Goal: Information Seeking & Learning: Learn about a topic

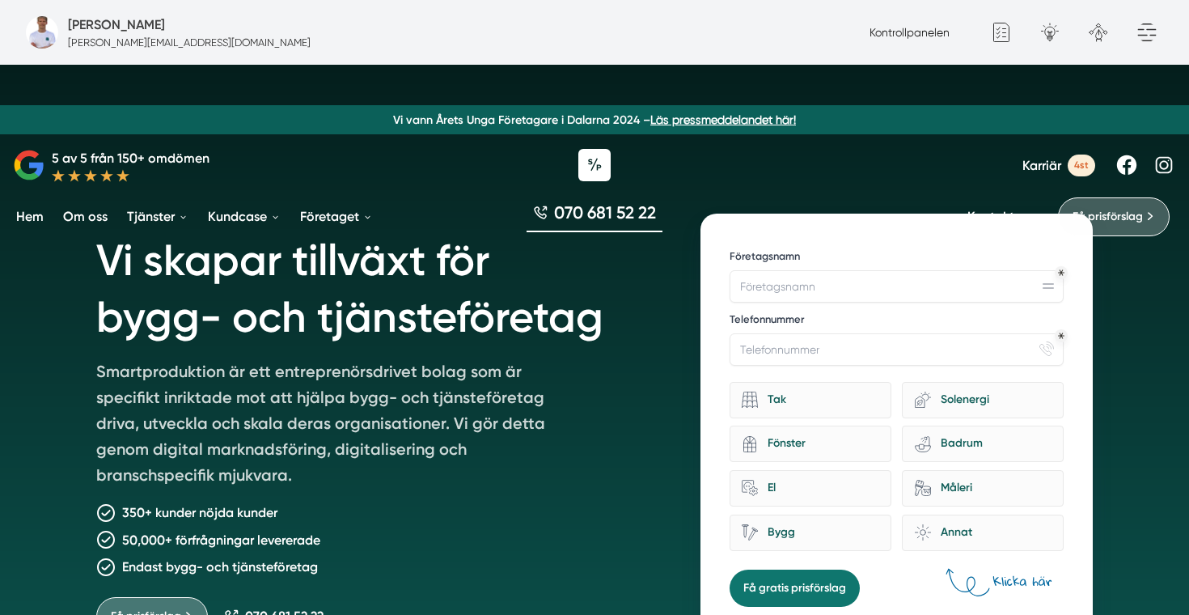
click at [1046, 168] on span "Karriär" at bounding box center [1042, 165] width 39 height 15
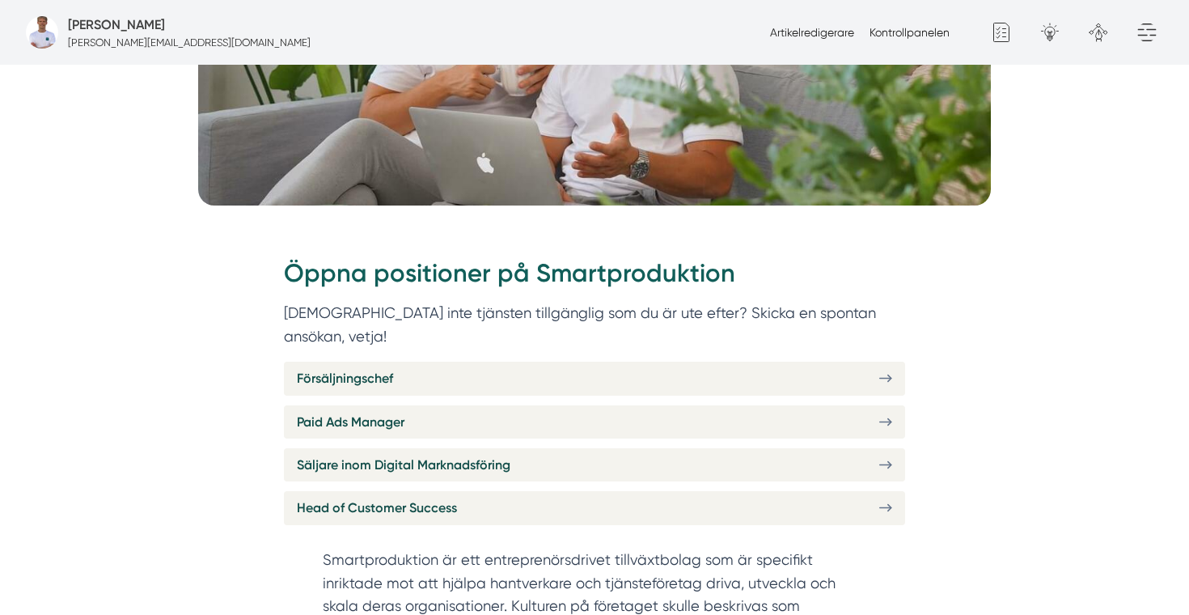
scroll to position [486, 0]
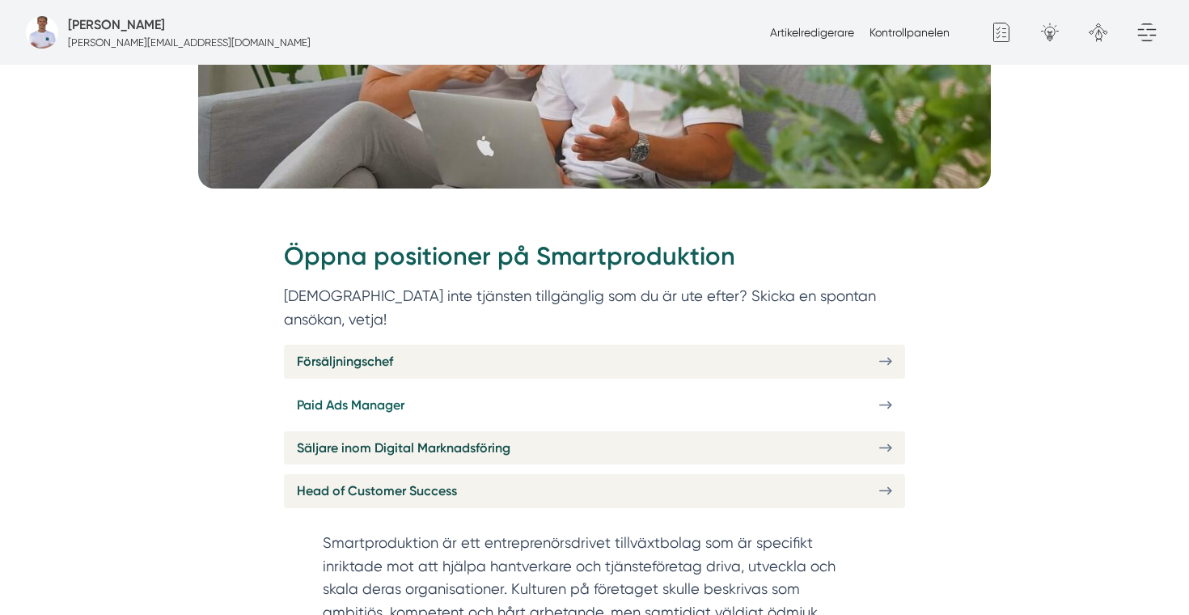
click at [573, 388] on link "Paid Ads Manager" at bounding box center [594, 404] width 621 height 33
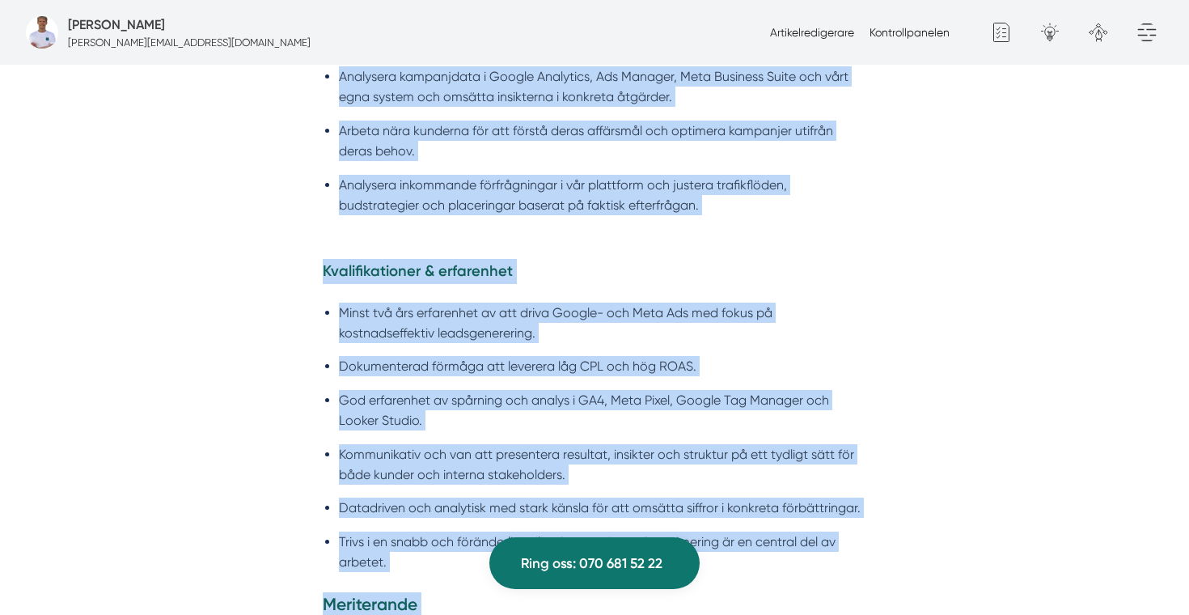
scroll to position [1592, 0]
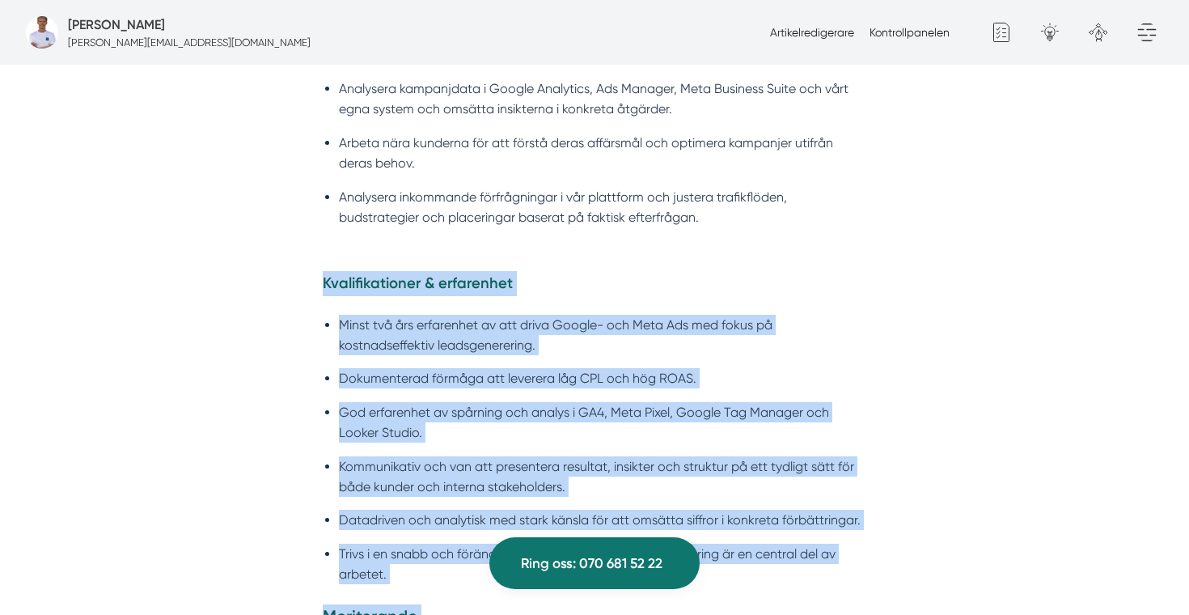
drag, startPoint x: 696, startPoint y: 486, endPoint x: 320, endPoint y: 248, distance: 444.5
click at [320, 271] on div "Kvalifikationer & erfarenhet Minst två års erfarenhet av att driva Google- och …" at bounding box center [594, 553] width 621 height 565
copy div "Kvalifikationer & erfarenhet Minst två års erfarenhet av att driva Google- och …"
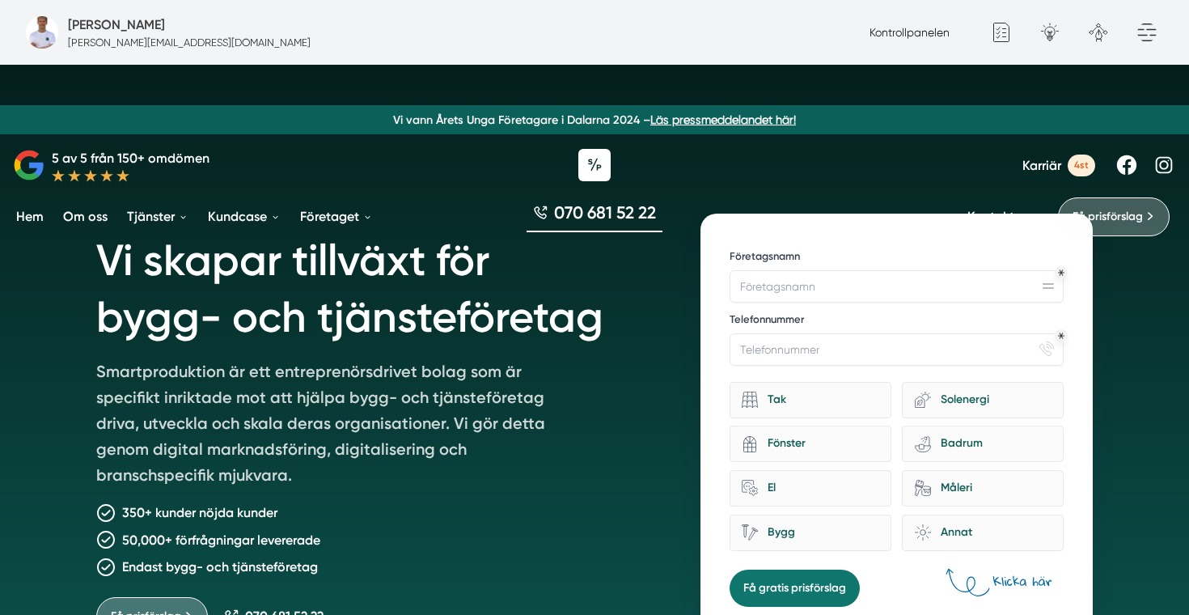
click at [1052, 162] on span "Karriär" at bounding box center [1042, 165] width 39 height 15
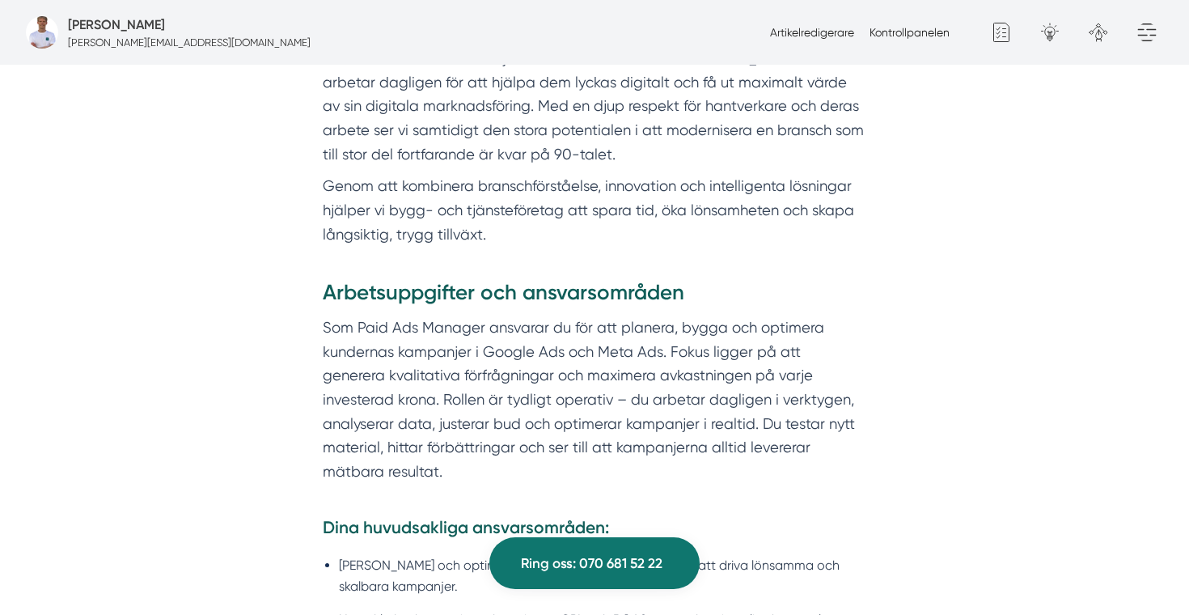
scroll to position [891, 0]
